Goal: Find specific fact: Find specific fact

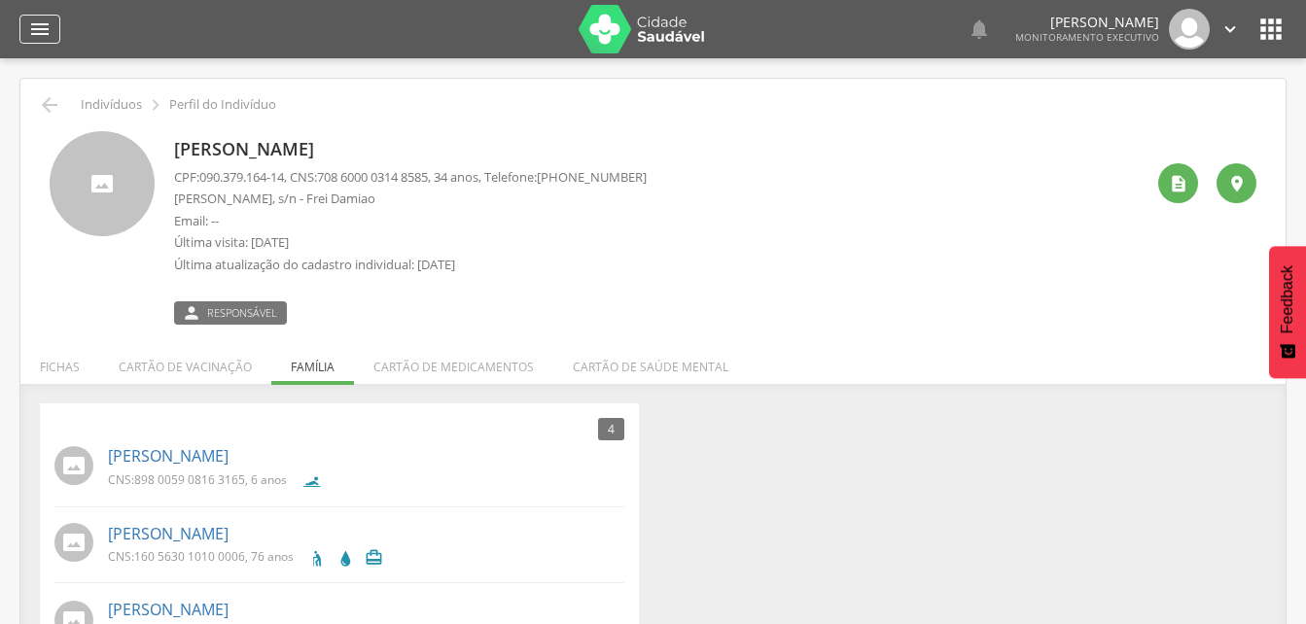
click at [32, 24] on icon "" at bounding box center [39, 29] width 23 height 23
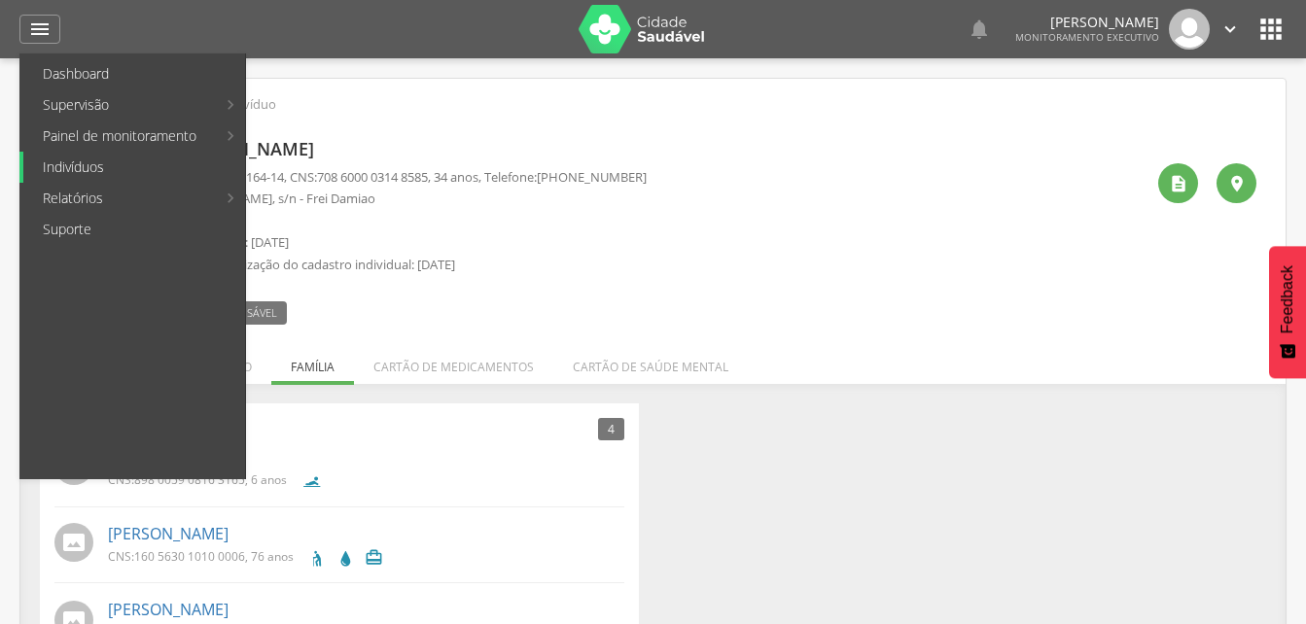
click at [65, 171] on link "Indivíduos" at bounding box center [134, 167] width 222 height 31
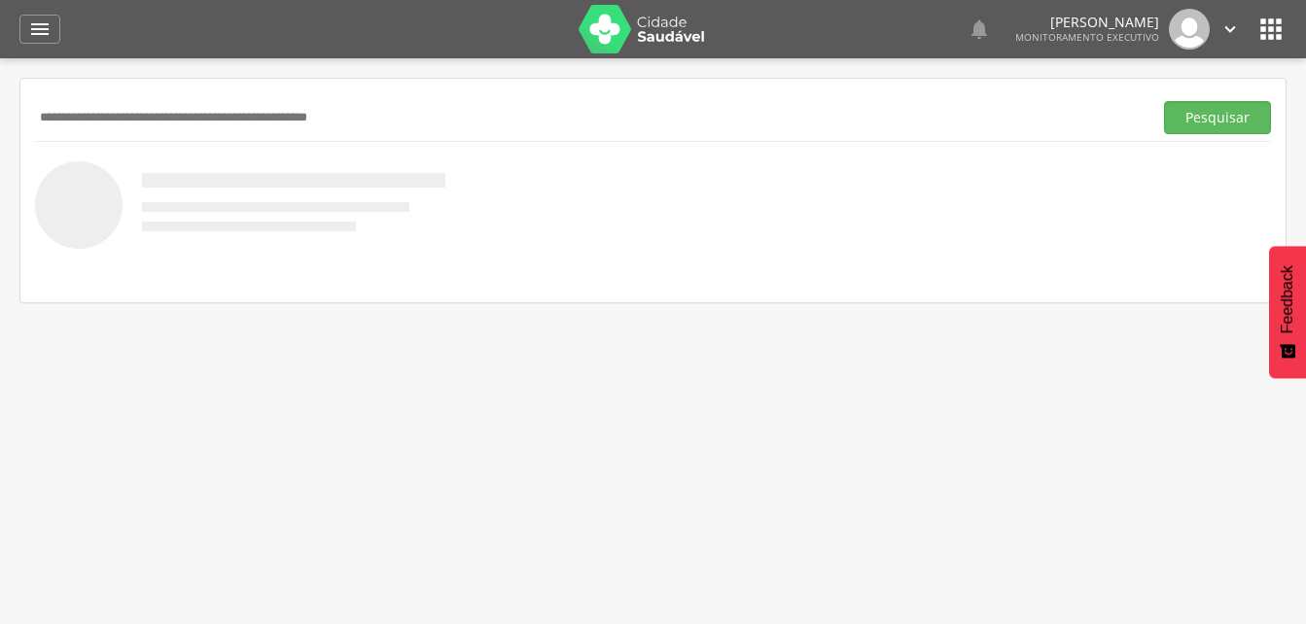
click at [130, 115] on input "text" at bounding box center [589, 117] width 1109 height 33
type input "**********"
click at [1188, 121] on button "Pesquisar" at bounding box center [1217, 117] width 107 height 33
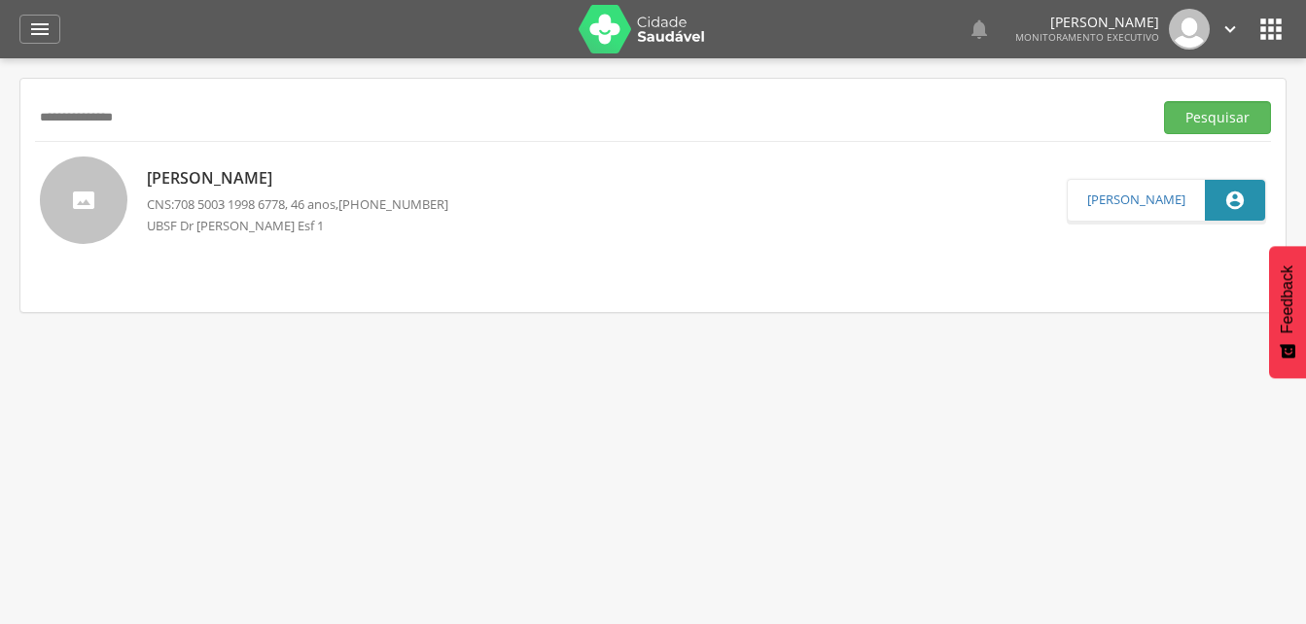
click at [214, 178] on p "[PERSON_NAME]" at bounding box center [297, 178] width 301 height 22
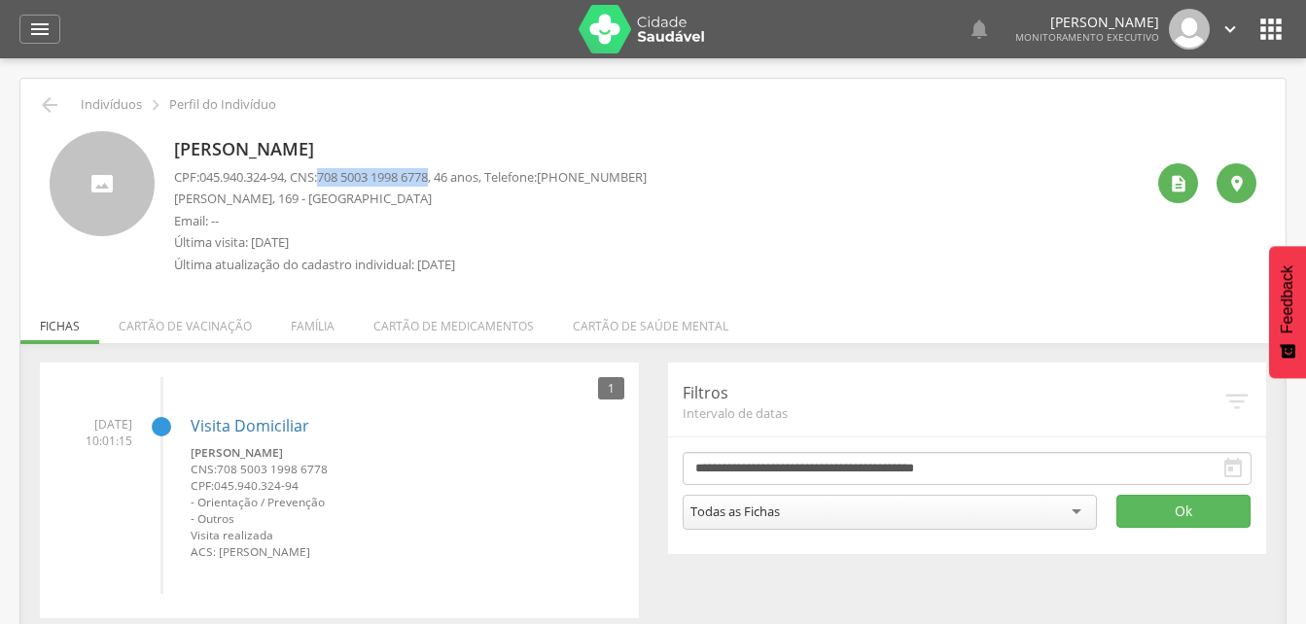
drag, startPoint x: 329, startPoint y: 174, endPoint x: 448, endPoint y: 170, distance: 119.7
click at [448, 170] on p "CPF: 045.940.324-94 , CNS: [PHONE_NUMBER] , 46 anos, Telefone: [PHONE_NUMBER]" at bounding box center [410, 177] width 473 height 18
drag, startPoint x: 448, startPoint y: 170, endPoint x: 405, endPoint y: 175, distance: 43.1
copy p "708 5003 1998 6778"
click at [38, 32] on icon "" at bounding box center [39, 29] width 23 height 23
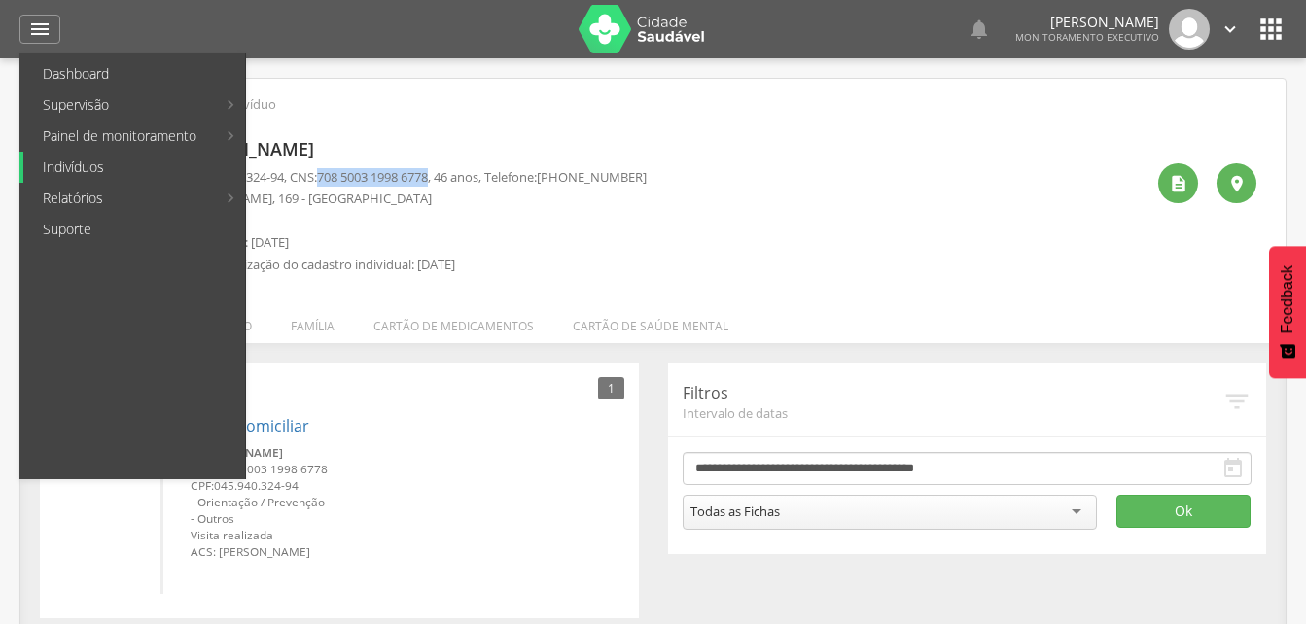
click at [117, 167] on link "Indivíduos" at bounding box center [134, 167] width 222 height 31
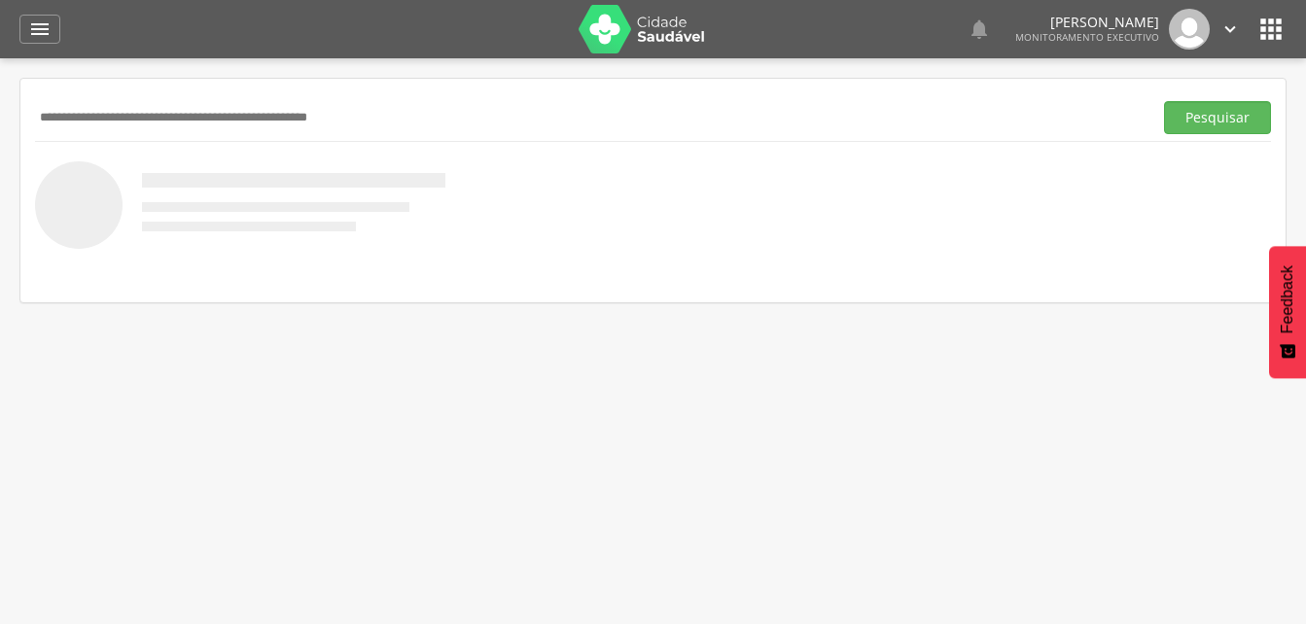
click at [62, 123] on input "text" at bounding box center [589, 117] width 1109 height 33
click at [1216, 112] on button "Pesquisar" at bounding box center [1217, 117] width 107 height 33
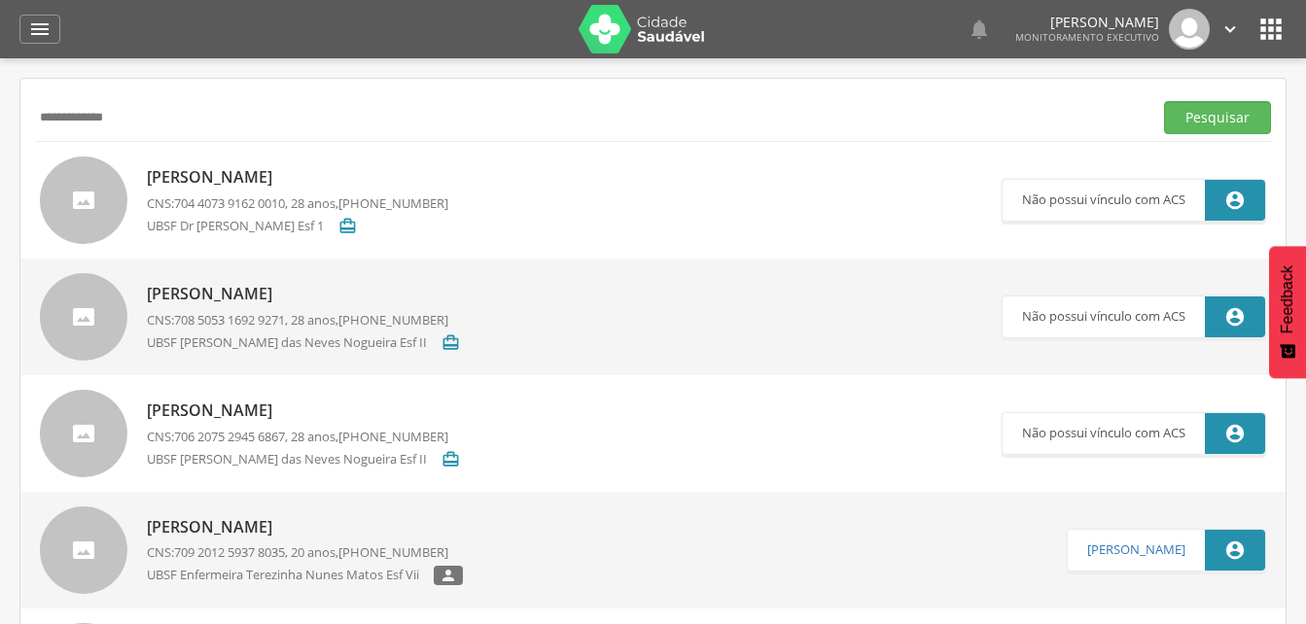
click at [249, 176] on p "[PERSON_NAME]" at bounding box center [297, 177] width 301 height 22
click at [152, 107] on input "**********" at bounding box center [589, 117] width 1109 height 33
click at [164, 118] on input "**********" at bounding box center [589, 117] width 1109 height 33
type input "*"
click at [1224, 123] on button "Pesquisar" at bounding box center [1217, 117] width 107 height 33
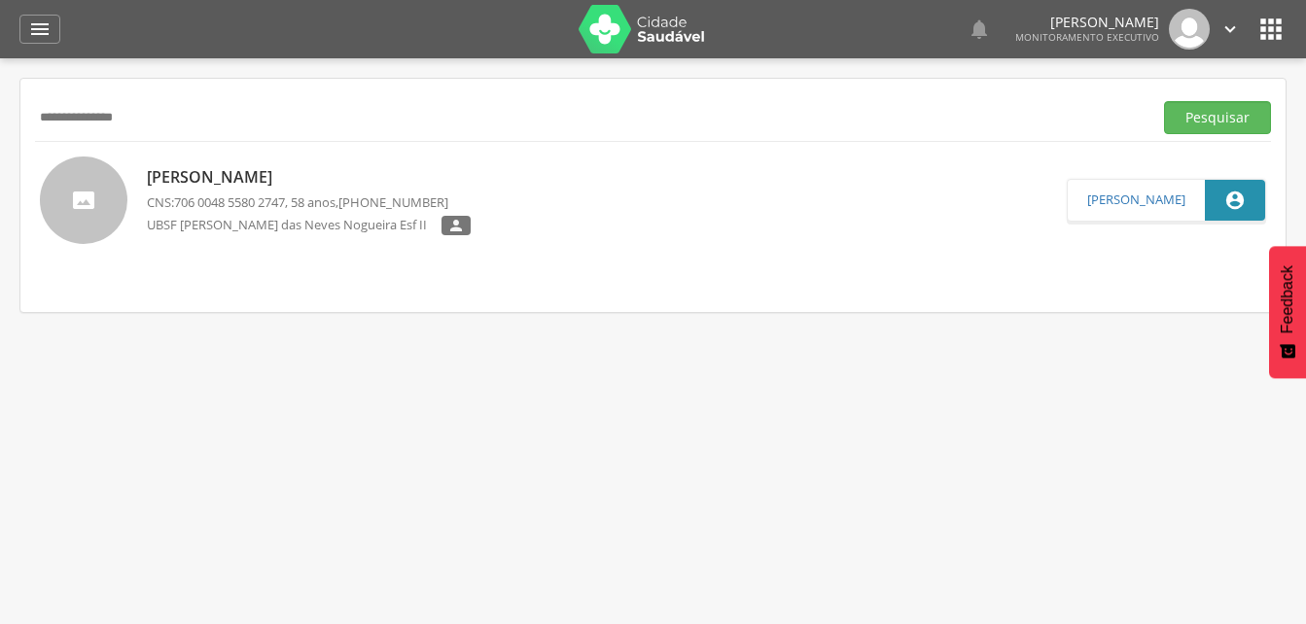
click at [285, 188] on p "[PERSON_NAME]" at bounding box center [309, 177] width 324 height 22
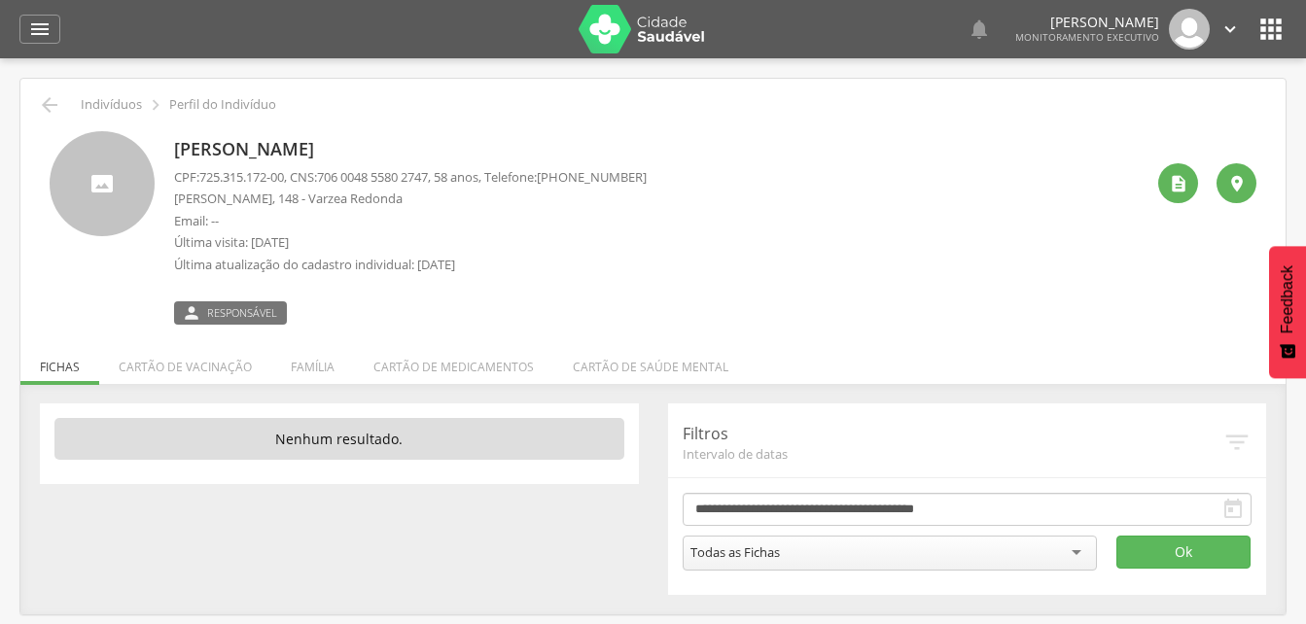
scroll to position [58, 0]
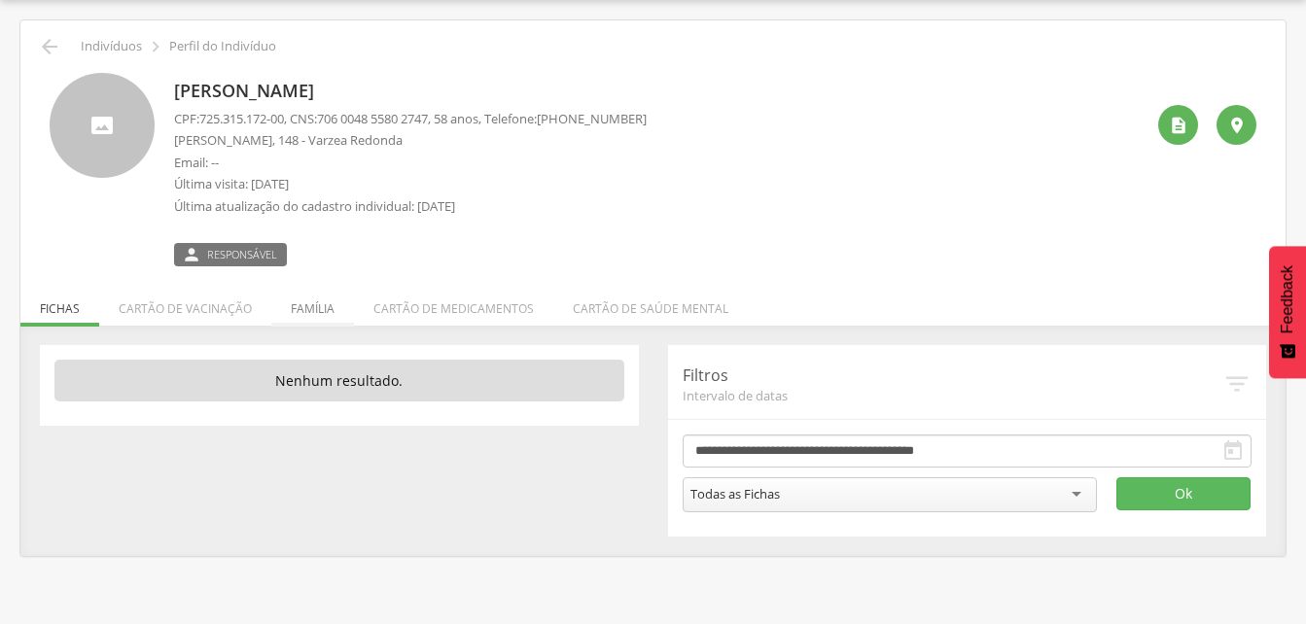
click at [322, 309] on li "Família" at bounding box center [312, 304] width 83 height 46
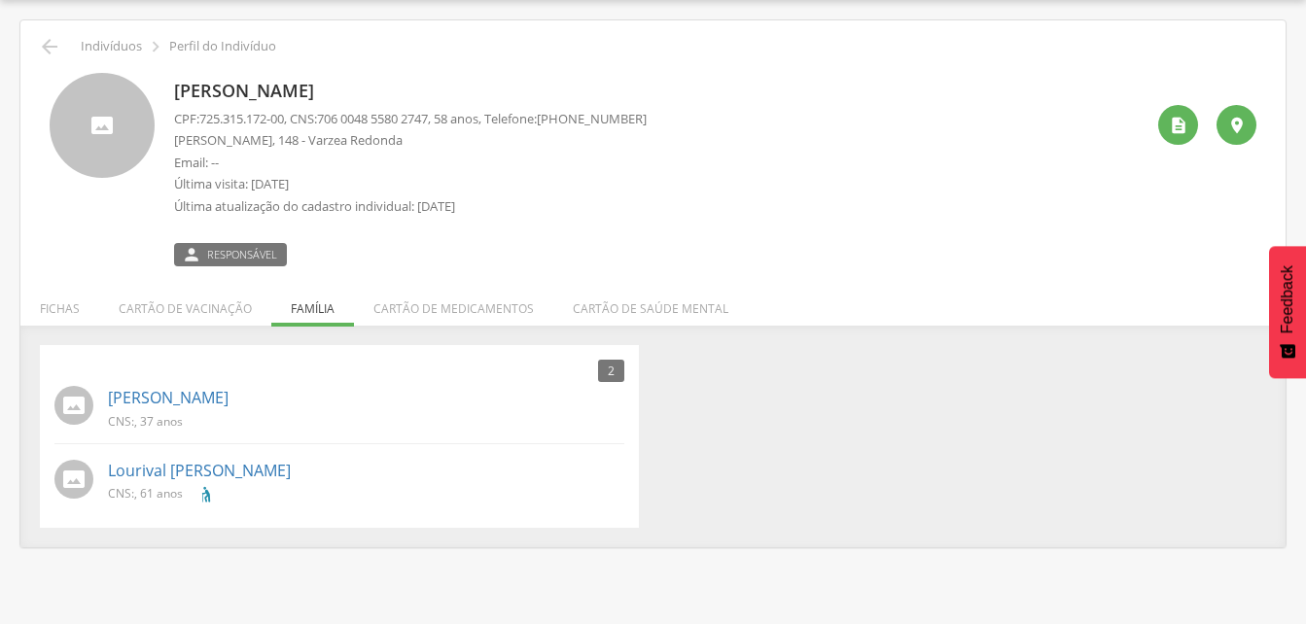
click at [282, 18] on div " Supervisão  Distritos  Ubs Coordenador: - Sumé / PB Intervalo de Tempo  Se…" at bounding box center [653, 312] width 1306 height 624
click at [54, 44] on icon "" at bounding box center [49, 46] width 23 height 23
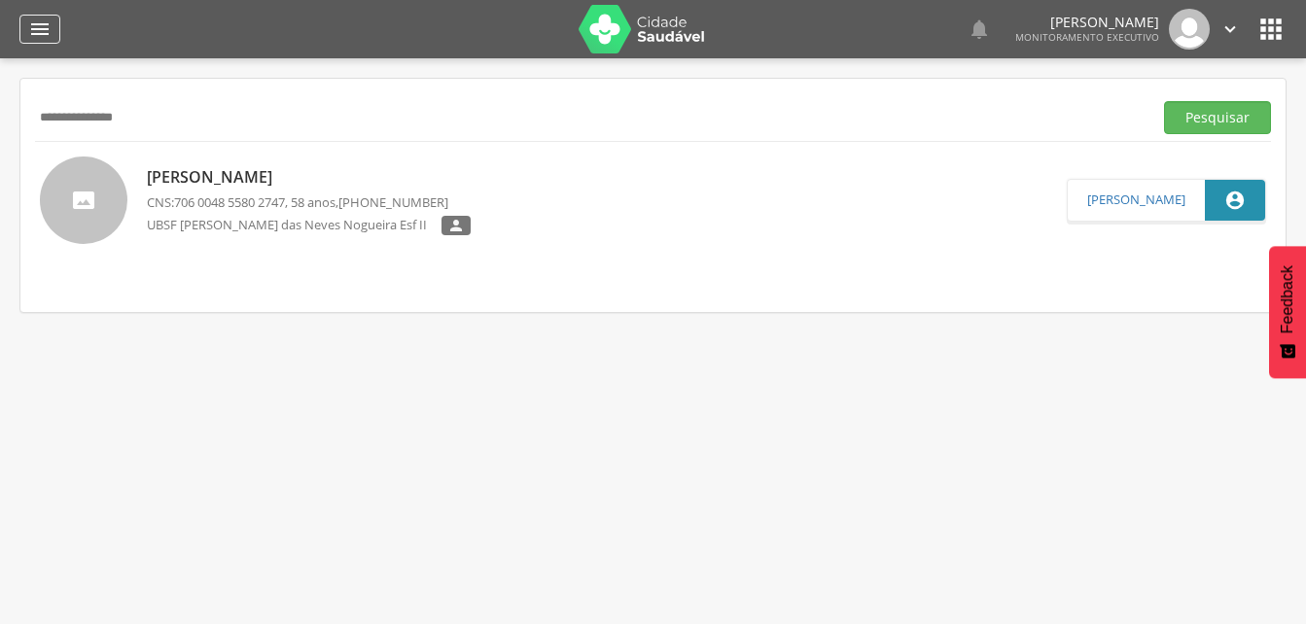
click at [44, 34] on icon "" at bounding box center [39, 29] width 23 height 23
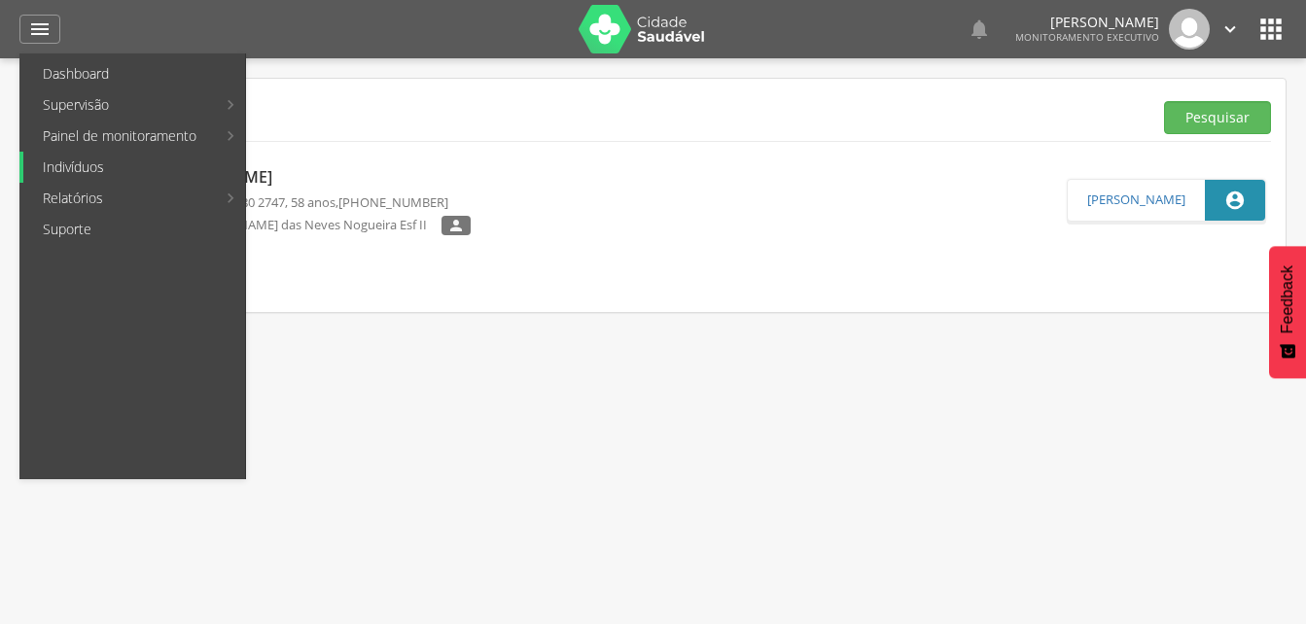
click at [66, 168] on link "Indivíduos" at bounding box center [134, 167] width 222 height 31
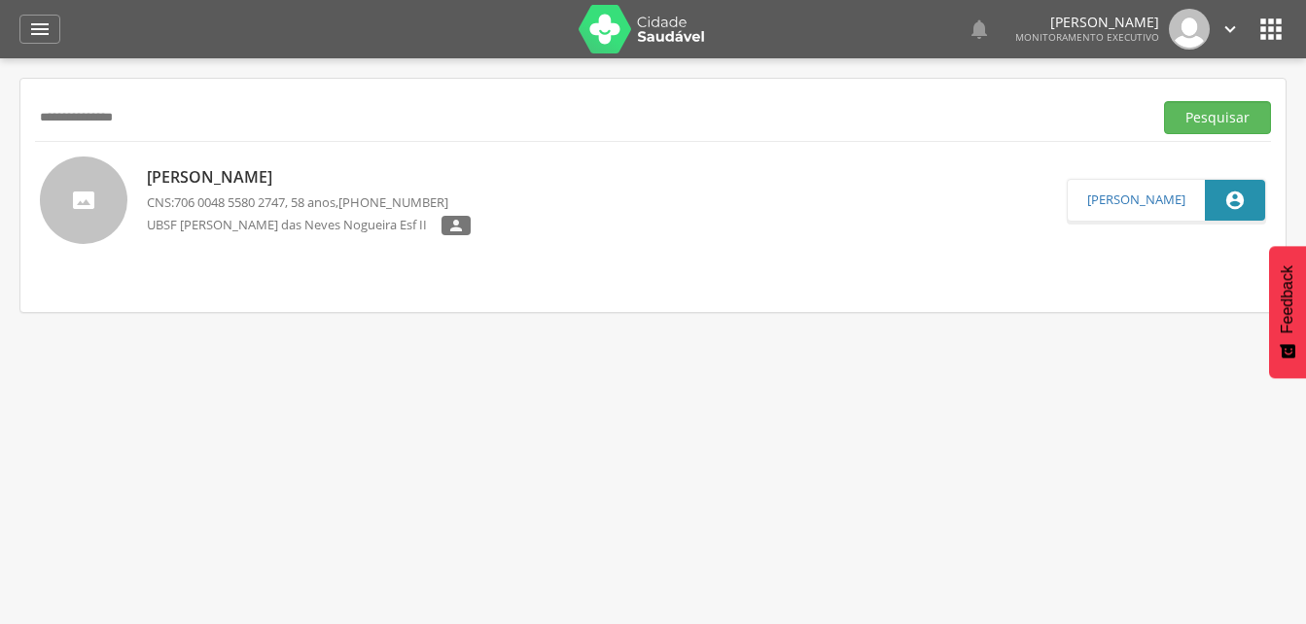
click at [170, 121] on input "**********" at bounding box center [589, 117] width 1109 height 33
type input "*"
type input "**********"
click at [1211, 114] on button "Pesquisar" at bounding box center [1217, 117] width 107 height 33
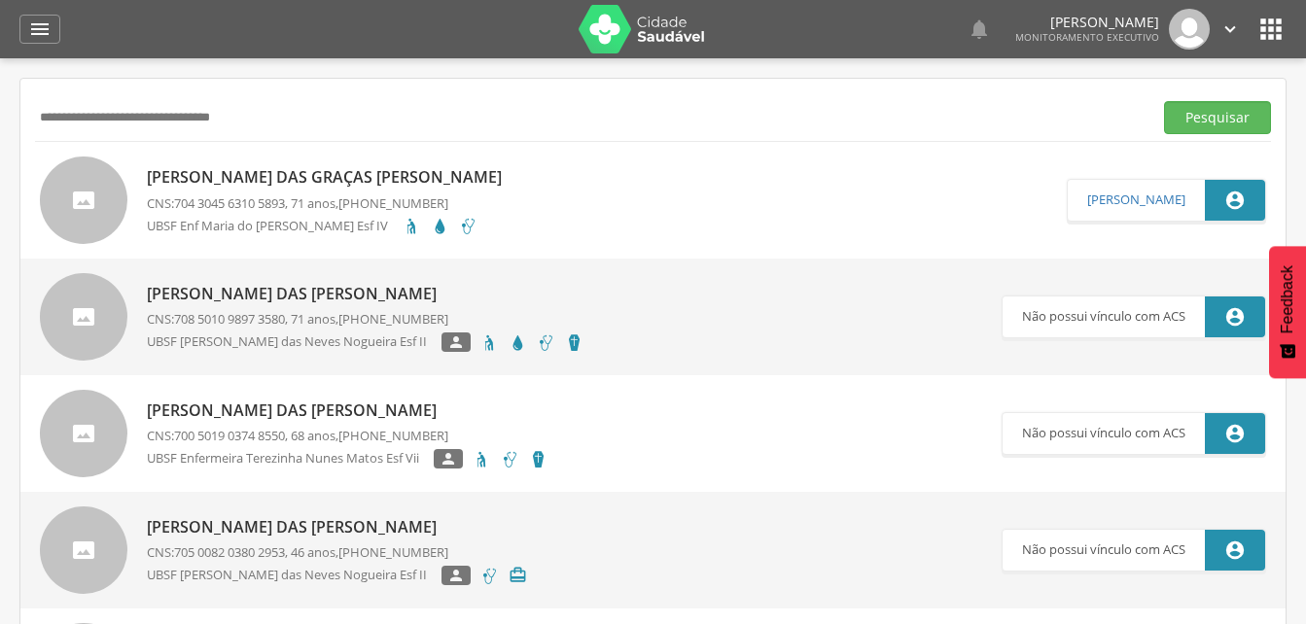
click at [264, 187] on p "[PERSON_NAME] das Graças [PERSON_NAME]" at bounding box center [329, 177] width 365 height 22
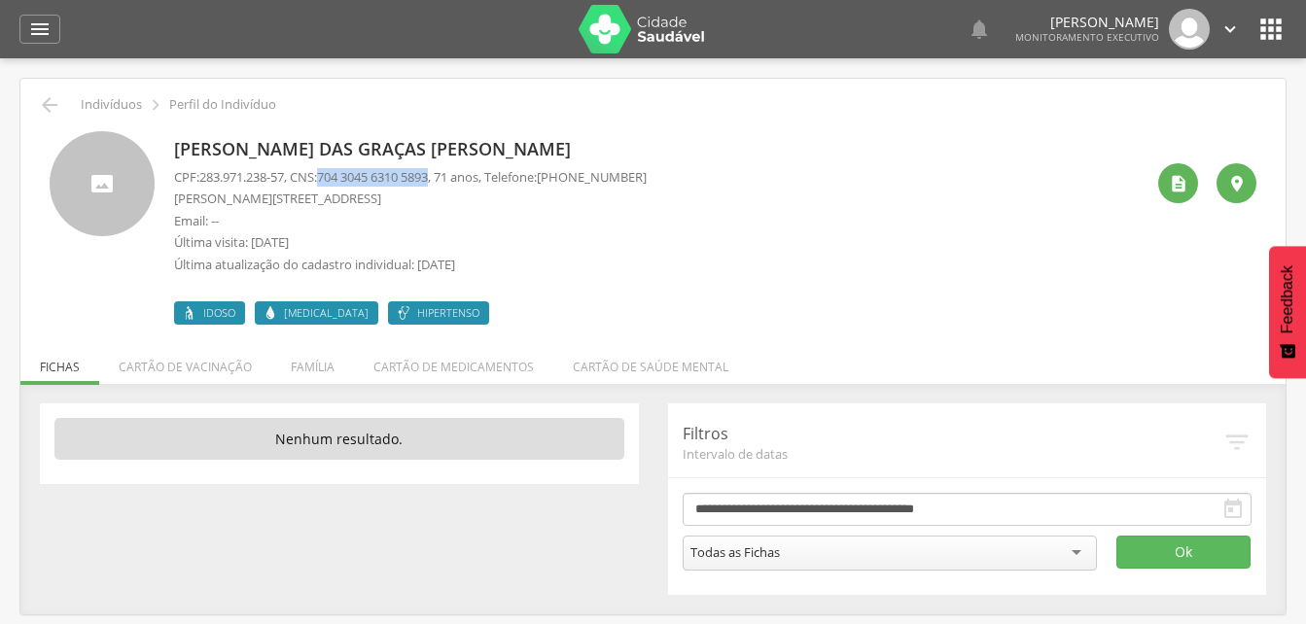
drag, startPoint x: 329, startPoint y: 180, endPoint x: 445, endPoint y: 179, distance: 116.7
click at [445, 179] on p "CPF: 283.971.238-57 , CNS: [PHONE_NUMBER] , 71 anos, Telefone: [PHONE_NUMBER]" at bounding box center [410, 177] width 473 height 18
drag, startPoint x: 445, startPoint y: 179, endPoint x: 435, endPoint y: 176, distance: 11.1
copy p "704 3045 6310 5893"
